Goal: Find specific page/section: Find specific page/section

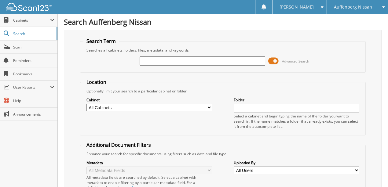
click at [158, 64] on input "text" at bounding box center [203, 61] width 126 height 9
type input "725192"
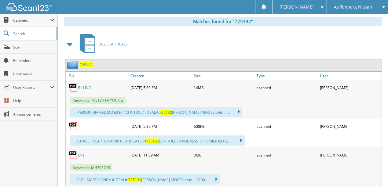
scroll to position [265, 0]
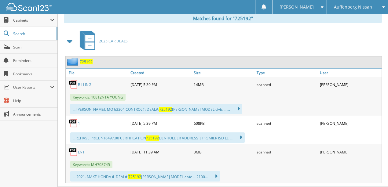
click at [81, 150] on link "LNT" at bounding box center [81, 152] width 7 height 5
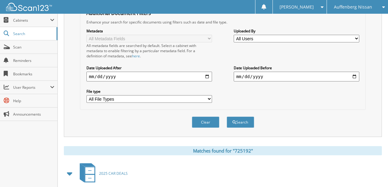
scroll to position [142, 0]
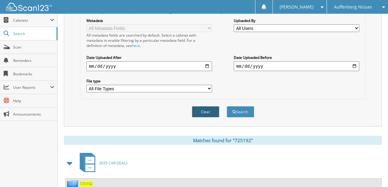
click at [207, 108] on button "Clear" at bounding box center [206, 111] width 28 height 11
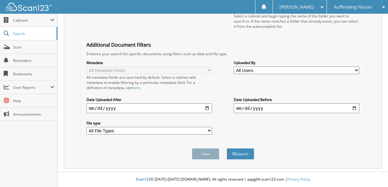
scroll to position [94, 0]
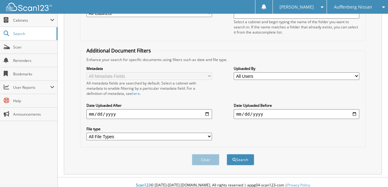
click at [352, 9] on span "Auffenberg Nissan" at bounding box center [353, 7] width 38 height 4
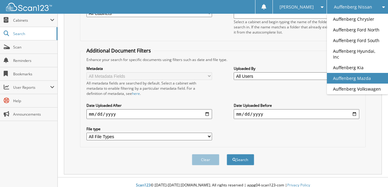
click at [361, 75] on link "Auffenberg Mazda" at bounding box center [357, 78] width 61 height 11
